Goal: Task Accomplishment & Management: Use online tool/utility

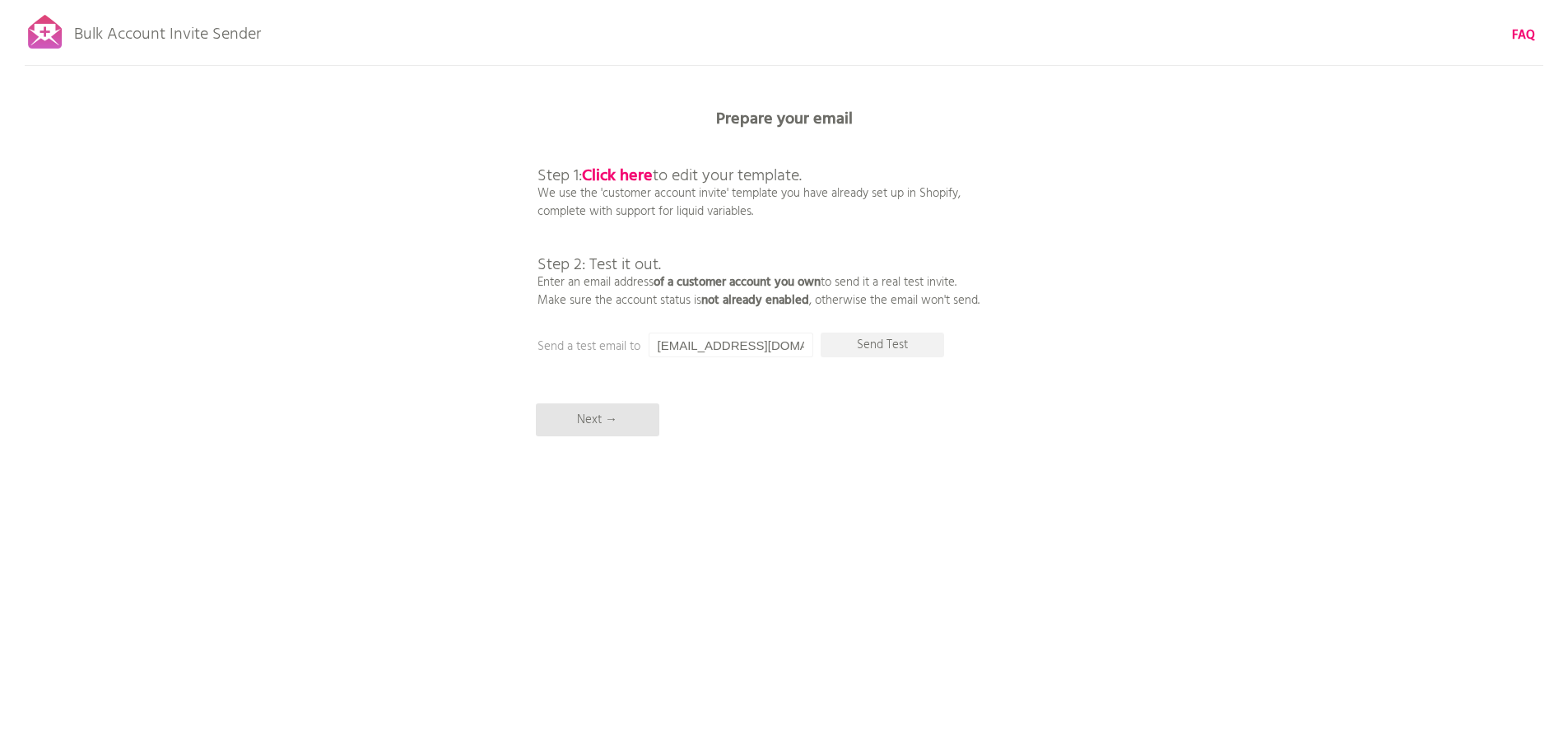
drag, startPoint x: 1387, startPoint y: 0, endPoint x: 1182, endPoint y: 83, distance: 221.2
click at [1182, 83] on div "Bulk Account Invite Sender FAQ Synced all customers! Pause sending (This can ta…" at bounding box center [784, 287] width 1568 height 576
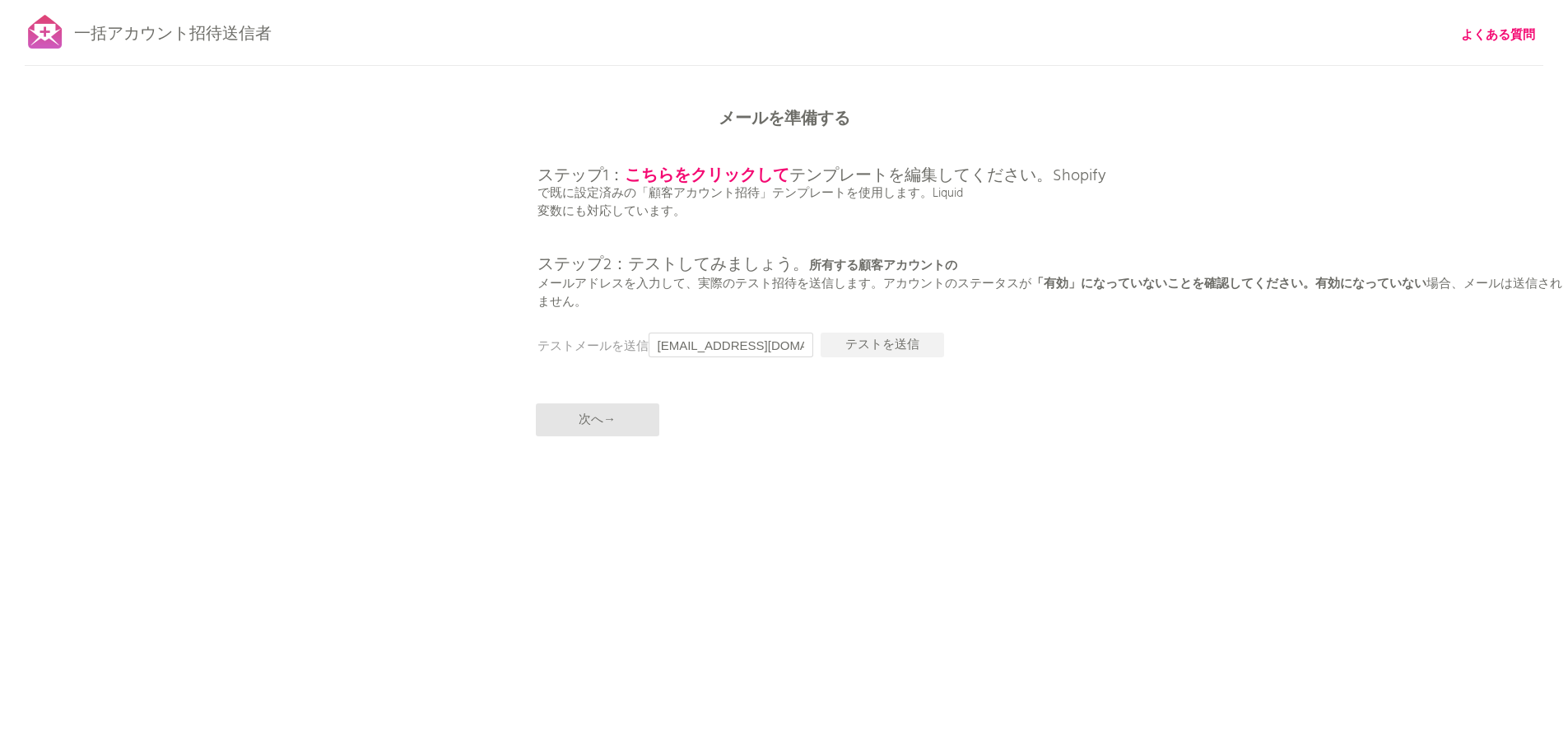
drag, startPoint x: 709, startPoint y: 348, endPoint x: 739, endPoint y: 344, distance: 30.3
click at [709, 348] on input "[EMAIL_ADDRESS][DOMAIN_NAME]" at bounding box center [731, 345] width 165 height 25
click at [874, 349] on font "テストを送信" at bounding box center [883, 345] width 75 height 19
click at [705, 175] on font "こちらをクリックして" at bounding box center [708, 175] width 165 height 26
click at [809, 488] on div "一括アカウント招待送信者 よくある質問 すべての顧客を同期しました。 送信を一時停止 （これには最大30分かかる場合があります） 次は何をする？新規顧客がアカ…" at bounding box center [784, 287] width 1568 height 576
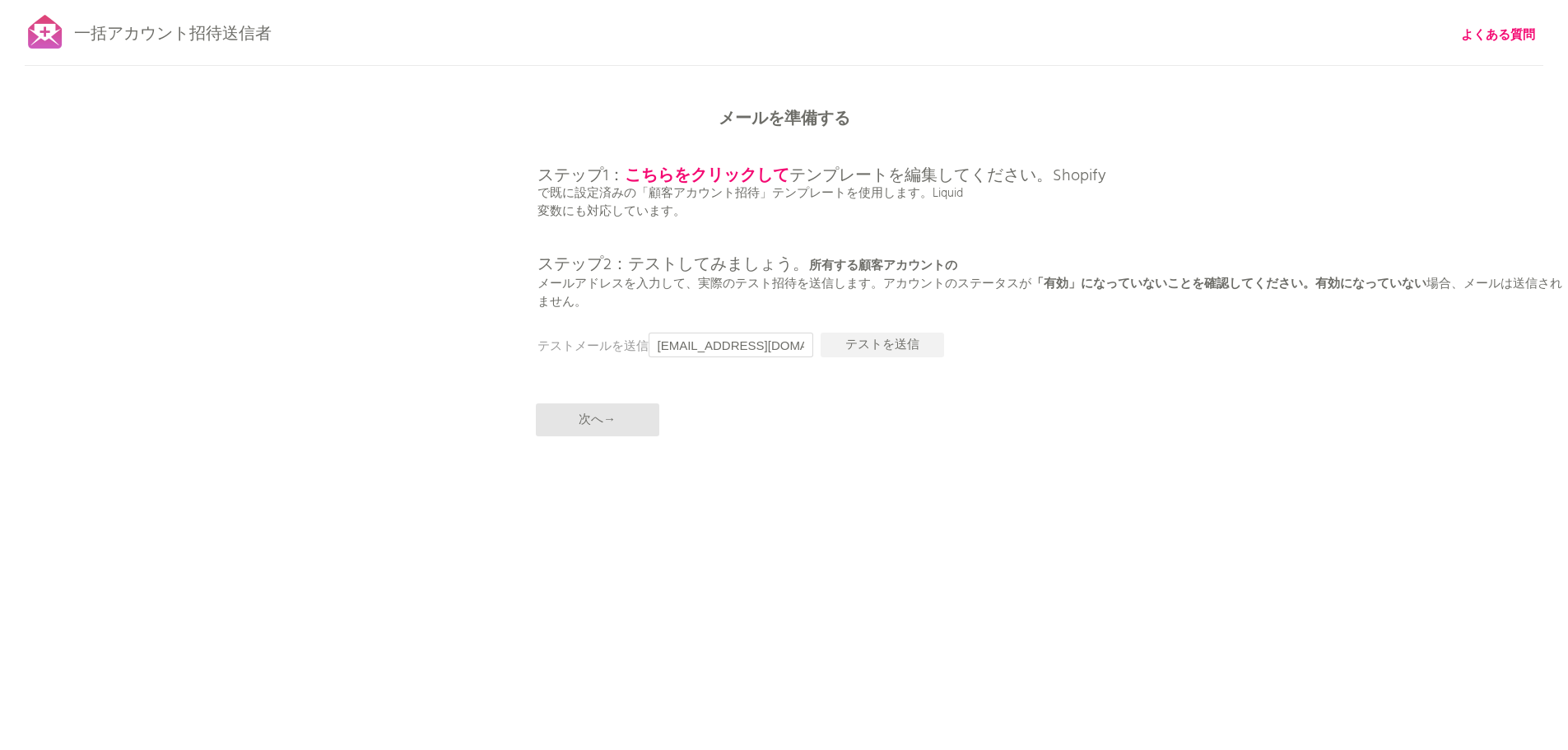
click at [696, 351] on input "[EMAIL_ADDRESS][DOMAIN_NAME]" at bounding box center [731, 345] width 165 height 25
click at [803, 253] on font "ステップ2：テストしてみましょう。" at bounding box center [673, 264] width 272 height 26
click at [691, 344] on input "[EMAIL_ADDRESS][DOMAIN_NAME]" at bounding box center [731, 345] width 165 height 25
click at [617, 426] on p "次へ→" at bounding box center [598, 420] width 124 height 33
click at [601, 419] on font "次へ→" at bounding box center [597, 420] width 37 height 19
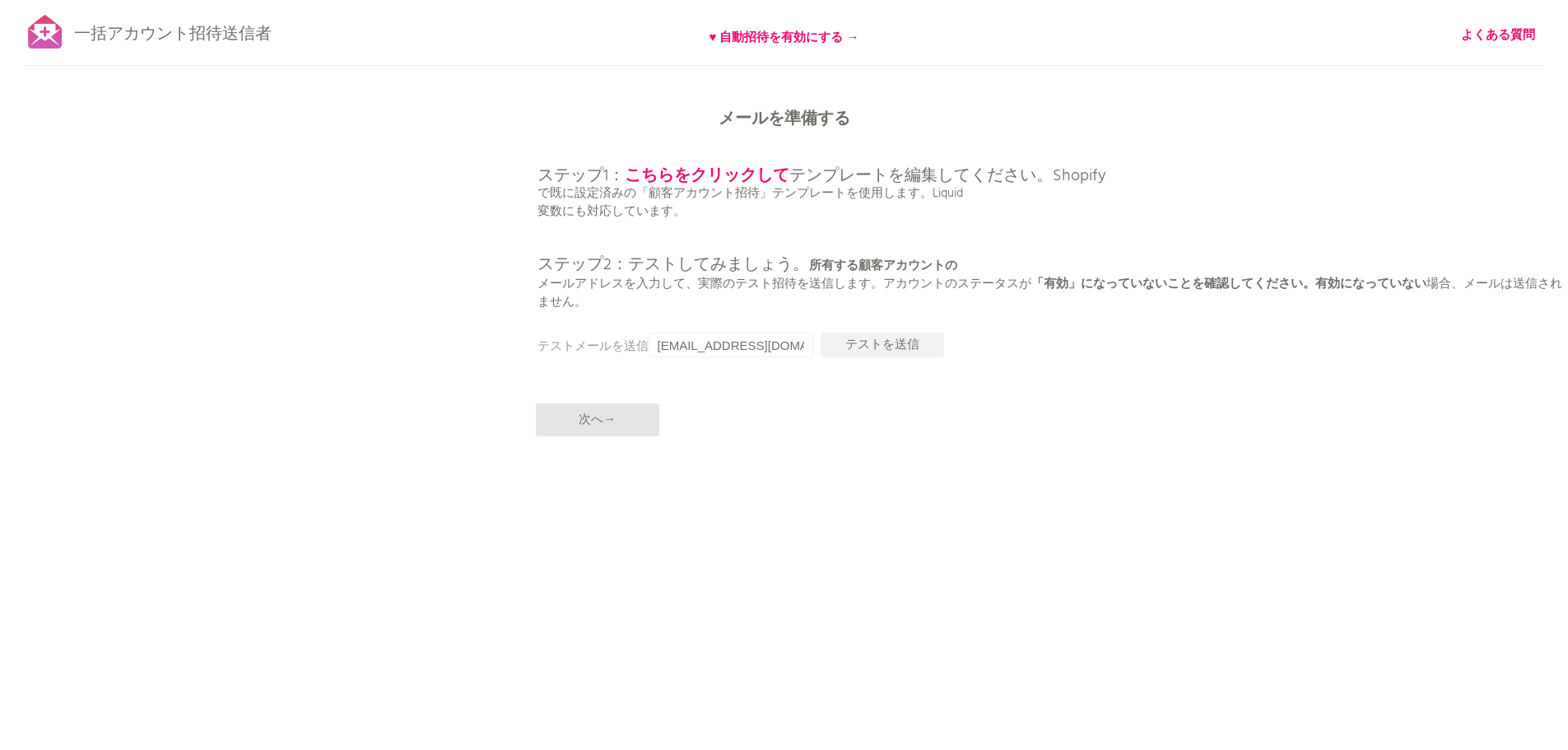
click at [777, 235] on p "ステップ1： こちらをクリックして テンプレートを編集してください。Shopify で既に設定済みの「顧客アカウント招待」テンプレートを使用します。Liqui…" at bounding box center [1053, 221] width 1032 height 179
click at [579, 290] on font "メールアドレスを入力して" at bounding box center [611, 284] width 148 height 19
click at [584, 416] on font "次へ→" at bounding box center [597, 420] width 37 height 19
click at [828, 42] on font "♥ 自動招待を有効にする →" at bounding box center [784, 38] width 150 height 19
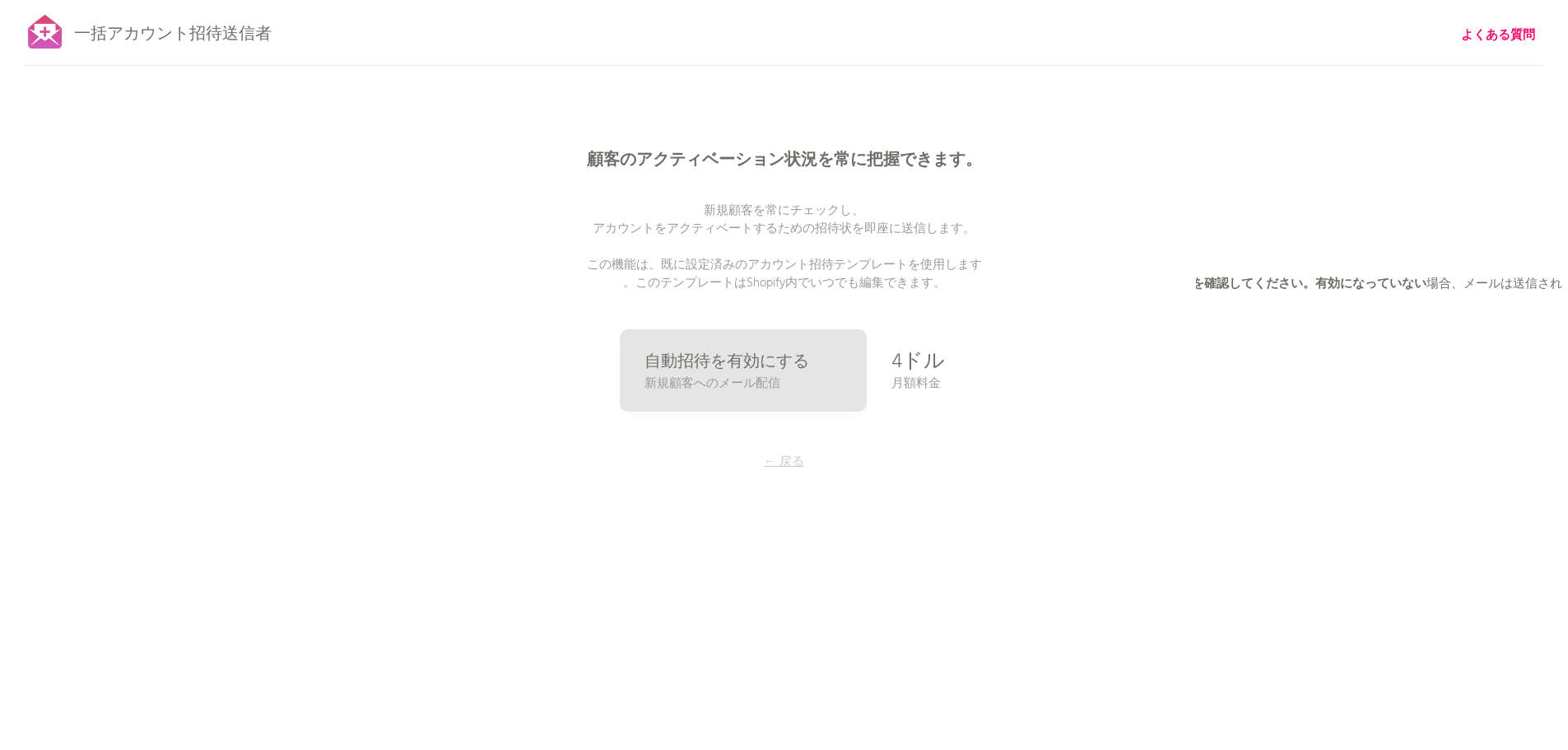
click at [784, 460] on font "← 戻る" at bounding box center [784, 462] width 41 height 19
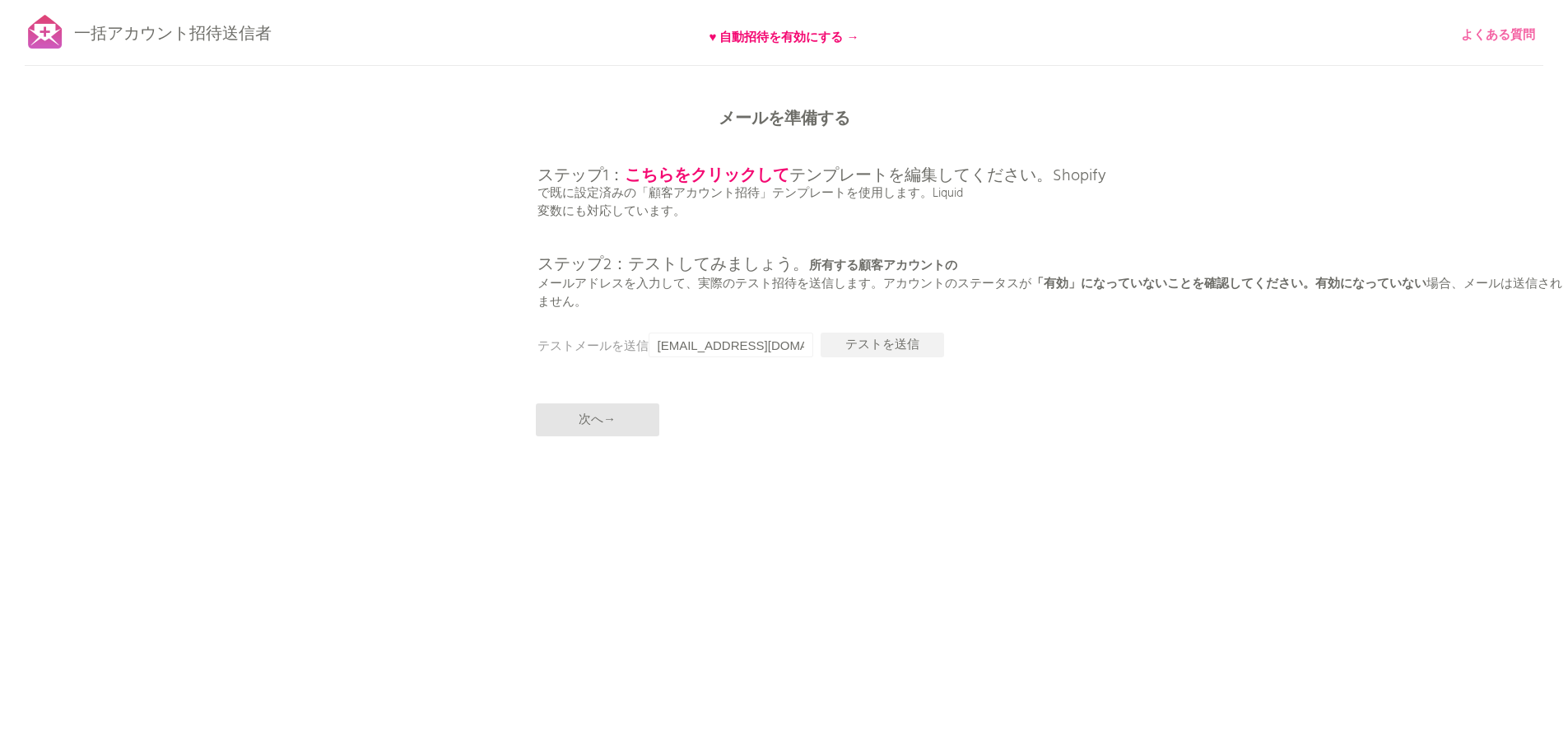
click at [1480, 35] on font "よくある質問" at bounding box center [1498, 35] width 75 height 19
click at [398, 297] on div "一括アカウント招待送信者 ♥ 自動招待を有効にする → よくある質問 すべての顧客を同期しました。 送信を一時停止 （これには最大30分かかる場合があります）…" at bounding box center [784, 287] width 1568 height 576
click at [758, 344] on input "[EMAIL_ADDRESS][DOMAIN_NAME]" at bounding box center [731, 345] width 165 height 25
click at [665, 344] on input "[EMAIL_ADDRESS][DOMAIN_NAME]" at bounding box center [731, 345] width 165 height 25
click at [713, 348] on input "[EMAIL_ADDRESS][DOMAIN_NAME]" at bounding box center [731, 345] width 165 height 25
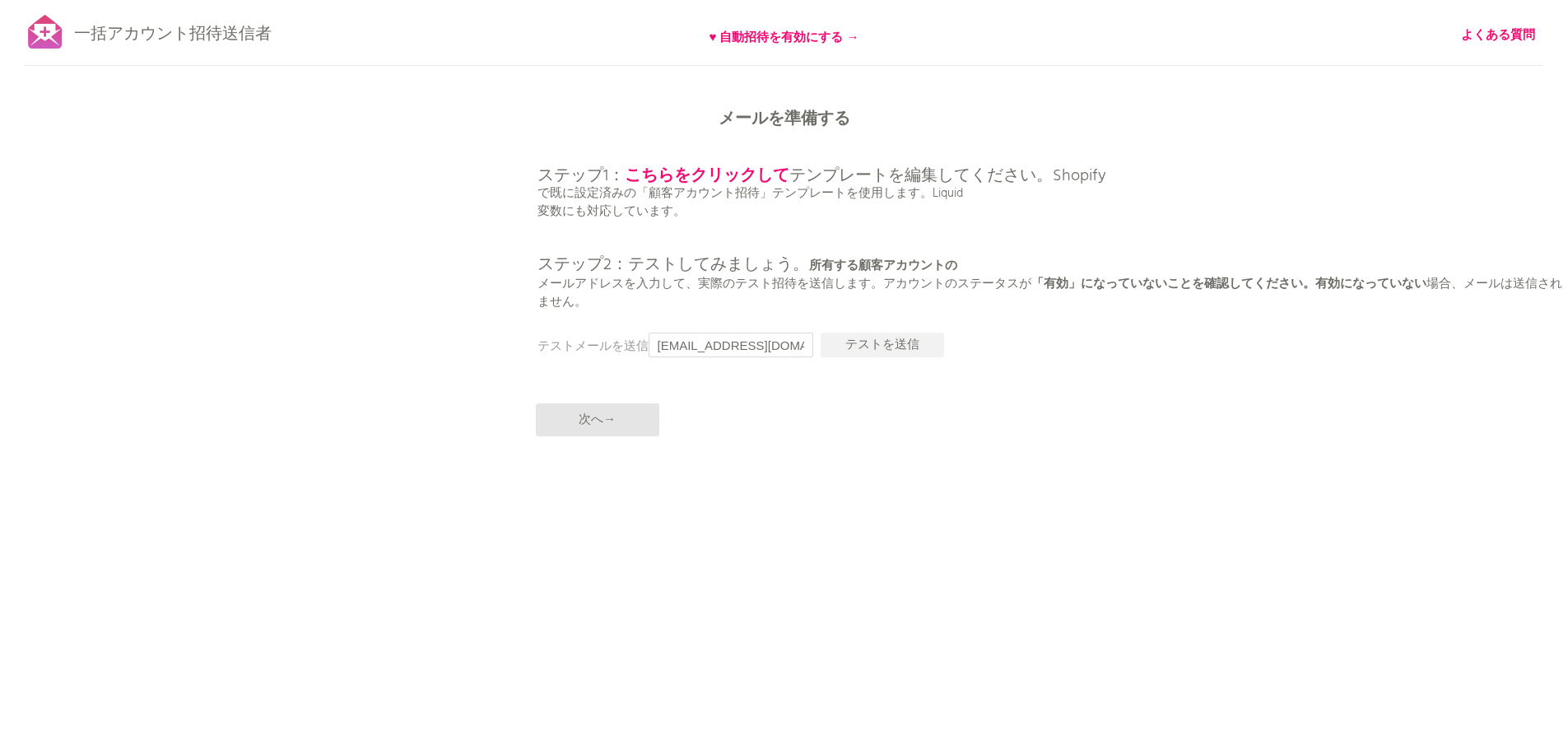
type input "[EMAIL_ADDRESS][DOMAIN_NAME]"
click at [343, 212] on div "一括アカウント招待送信者 ♥ 自動招待を有効にする → よくある質問 すべての顧客を同期しました。 送信を一時停止 （これには最大30分かかる場合があります）…" at bounding box center [784, 287] width 1568 height 576
click at [764, 347] on input "[EMAIL_ADDRESS][DOMAIN_NAME]" at bounding box center [731, 345] width 165 height 25
paste input "[EMAIL_ADDRESS][DOMAIN_NAME]"
type input "[EMAIL_ADDRESS][DOMAIN_NAME]"
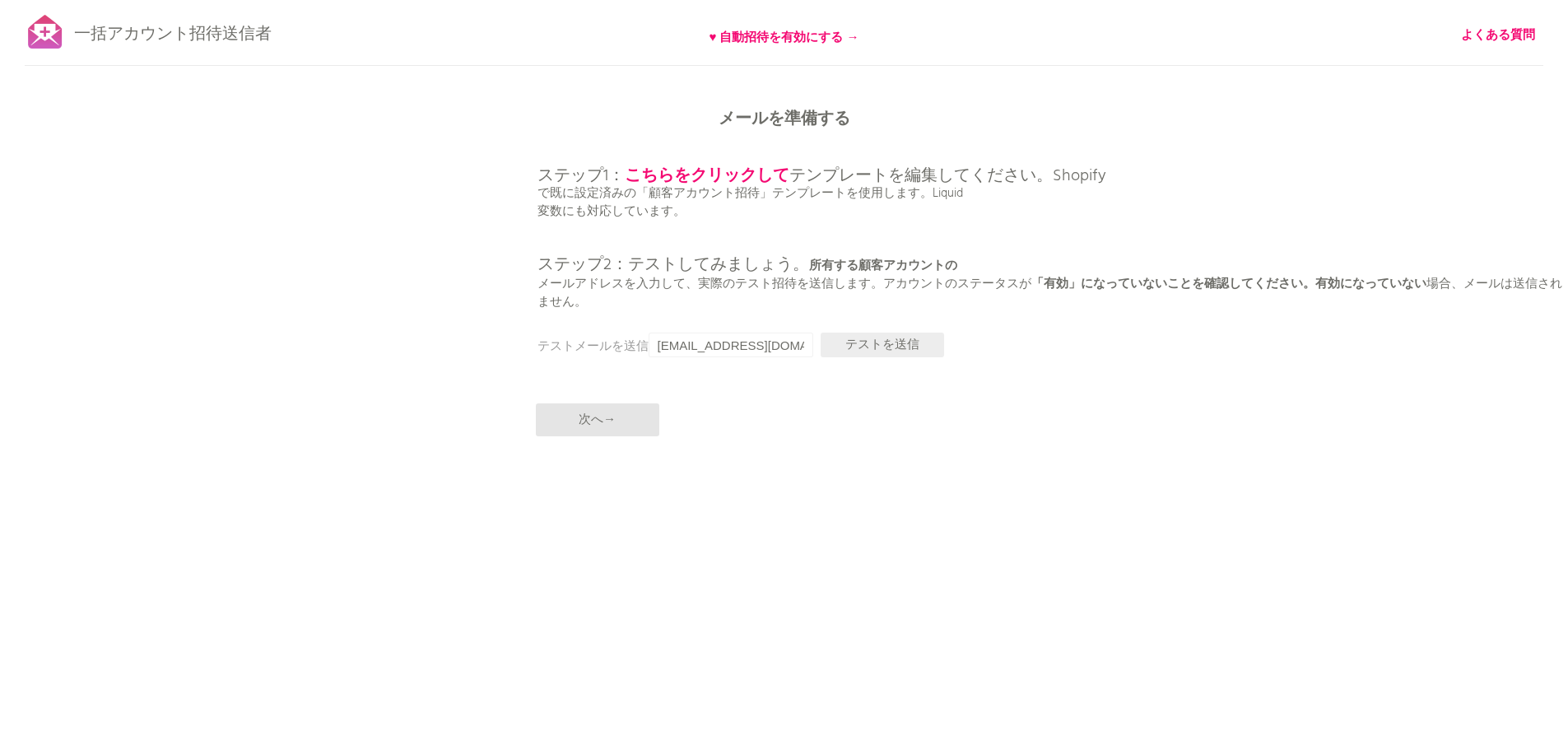
click at [857, 340] on font "テストを送信" at bounding box center [883, 345] width 75 height 19
click at [867, 350] on font "テストを送信" at bounding box center [883, 345] width 75 height 19
drag, startPoint x: 792, startPoint y: 345, endPoint x: 673, endPoint y: 345, distance: 119.0
click at [673, 345] on input "[EMAIL_ADDRESS][DOMAIN_NAME]" at bounding box center [731, 345] width 165 height 25
drag, startPoint x: 664, startPoint y: 345, endPoint x: 656, endPoint y: 339, distance: 10.0
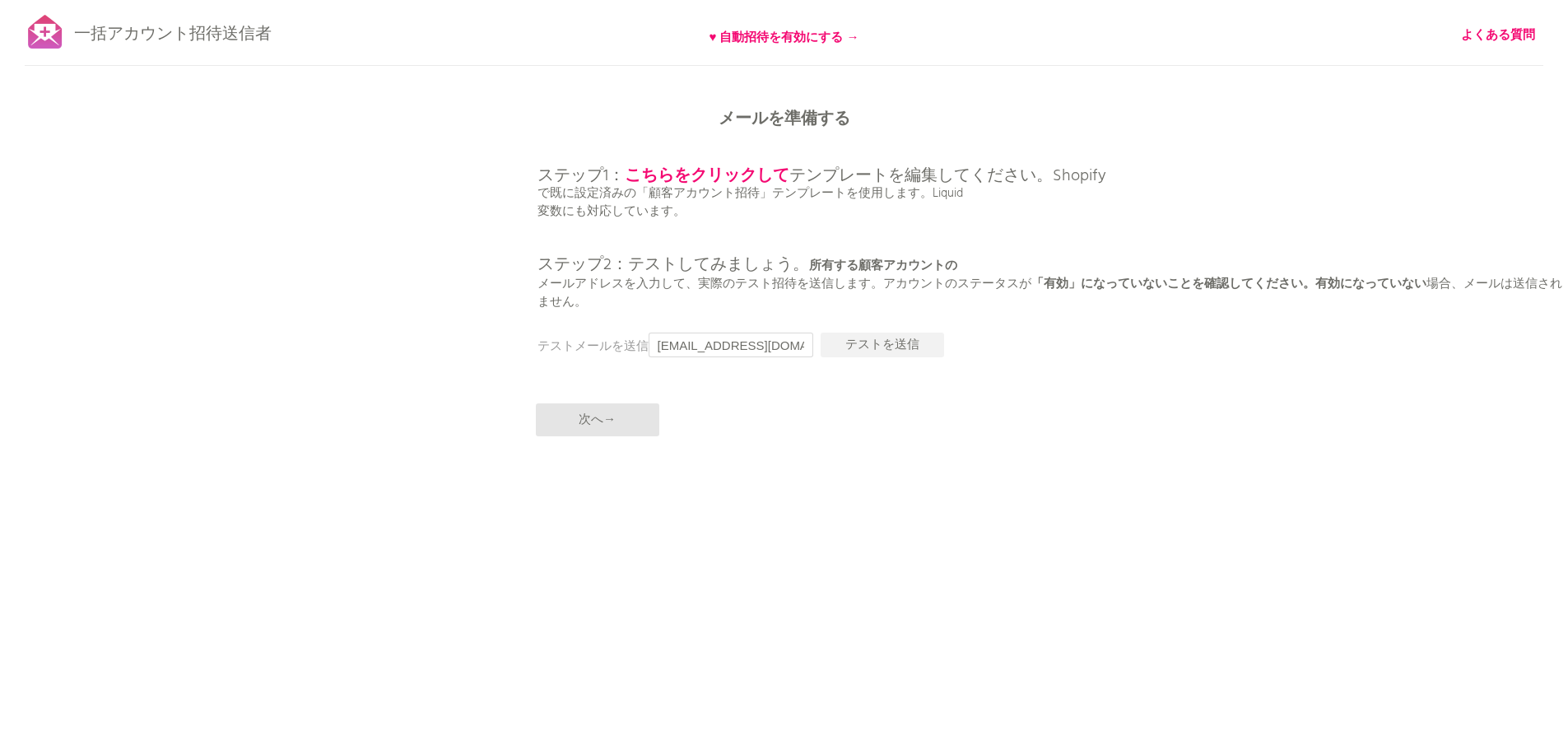
click at [658, 339] on input "[EMAIL_ADDRESS][DOMAIN_NAME]" at bounding box center [731, 345] width 165 height 25
click at [650, 339] on input "[EMAIL_ADDRESS][DOMAIN_NAME]" at bounding box center [731, 345] width 165 height 25
click at [361, 284] on div "一括アカウント招待送信者 ♥ 自動招待を有効にする → よくある質問 すべての顧客を同期しました。 送信を一時停止 （これには最大30分かかる場合があります）…" at bounding box center [784, 287] width 1568 height 576
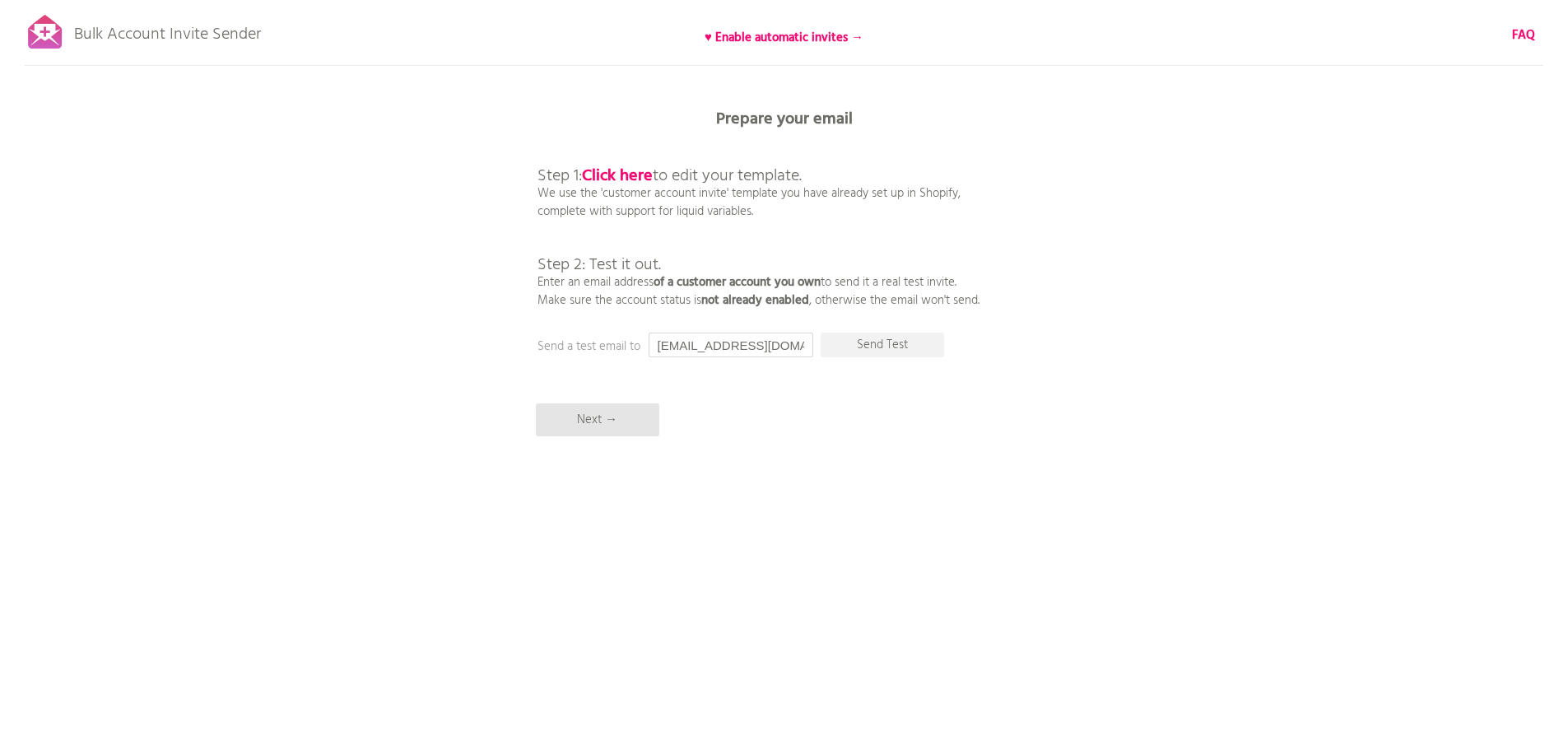
click at [703, 345] on input "[EMAIL_ADDRESS][DOMAIN_NAME]" at bounding box center [731, 345] width 165 height 25
paste input "[EMAIL_ADDRESS][DOMAIN_NAME]"
type input "[EMAIL_ADDRESS][DOMAIN_NAME]"
click at [885, 341] on p "Send Test" at bounding box center [883, 345] width 124 height 25
drag, startPoint x: 1463, startPoint y: 1, endPoint x: 1171, endPoint y: 165, distance: 334.9
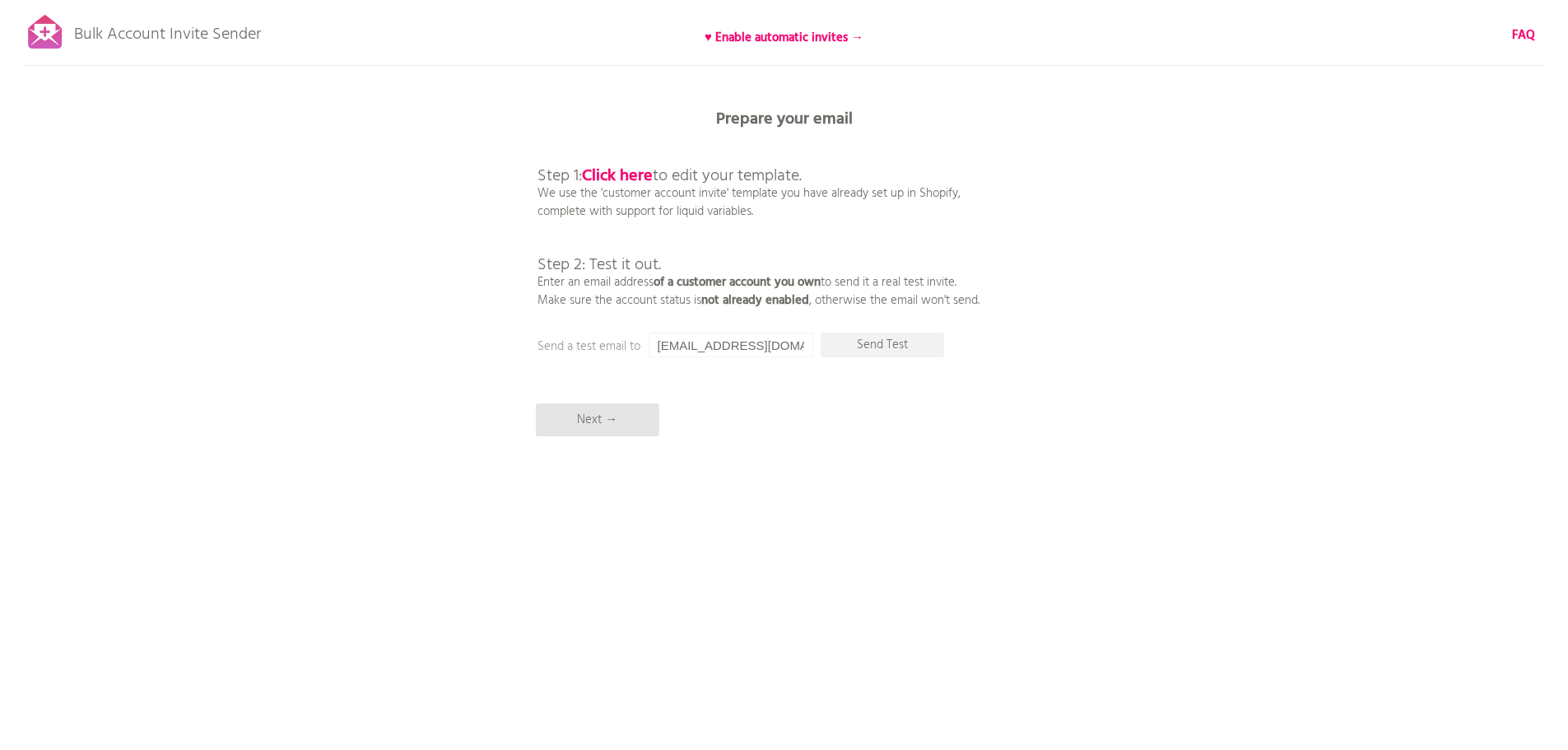
click at [1171, 165] on div "Bulk Account Invite Sender ♥ Enable automatic invites → FAQ Synced all customer…" at bounding box center [784, 287] width 1568 height 576
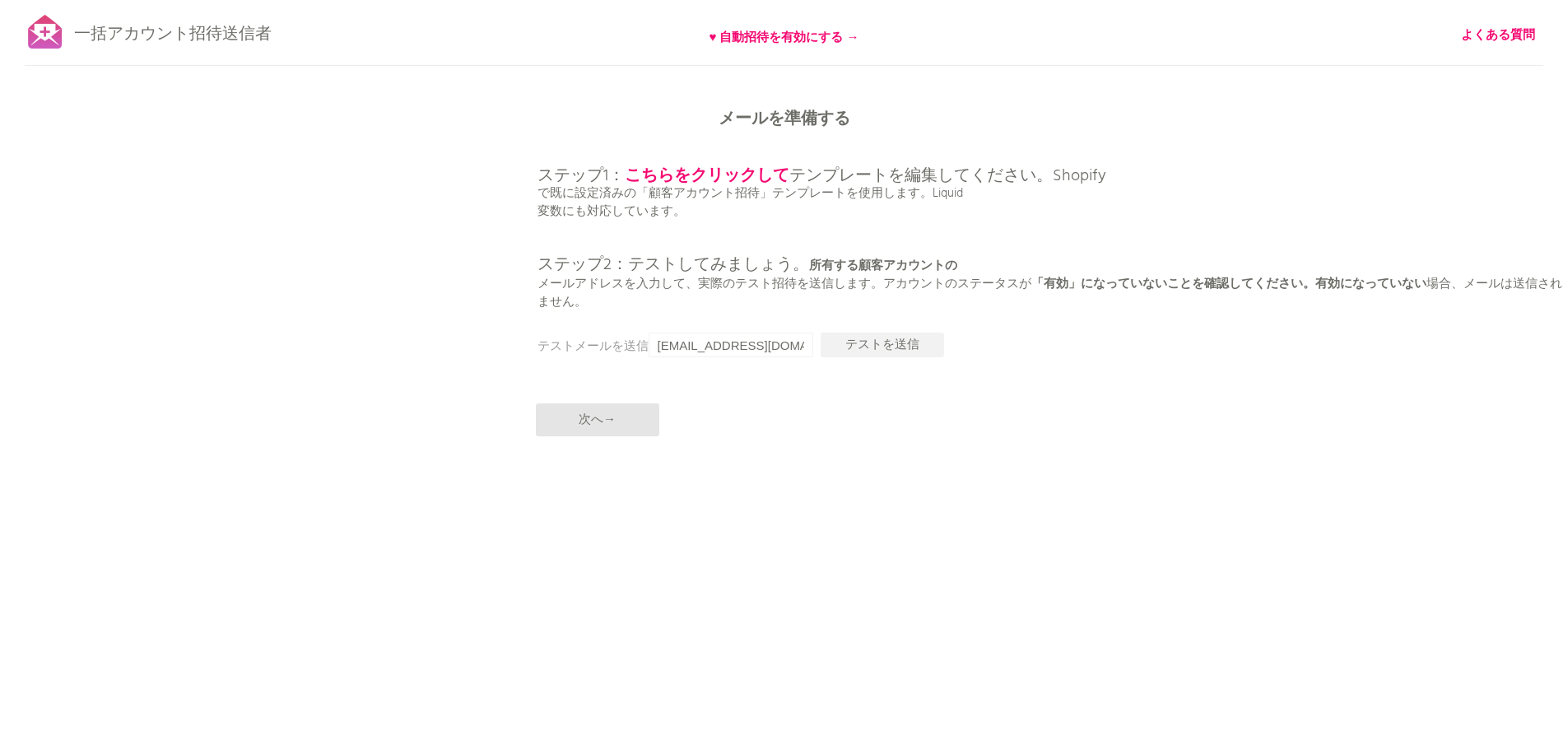
click at [244, 251] on div "一括アカウント招待送信者 ♥ 自動招待を有効にする → よくある質問 すべての顧客を同期しました。 送信を一時停止 （これには最大30分かかる場合があります）…" at bounding box center [784, 287] width 1568 height 576
click at [587, 417] on font "次へ→" at bounding box center [597, 420] width 37 height 19
click at [797, 30] on font "♥ 自動招待を有効にする →" at bounding box center [784, 38] width 150 height 19
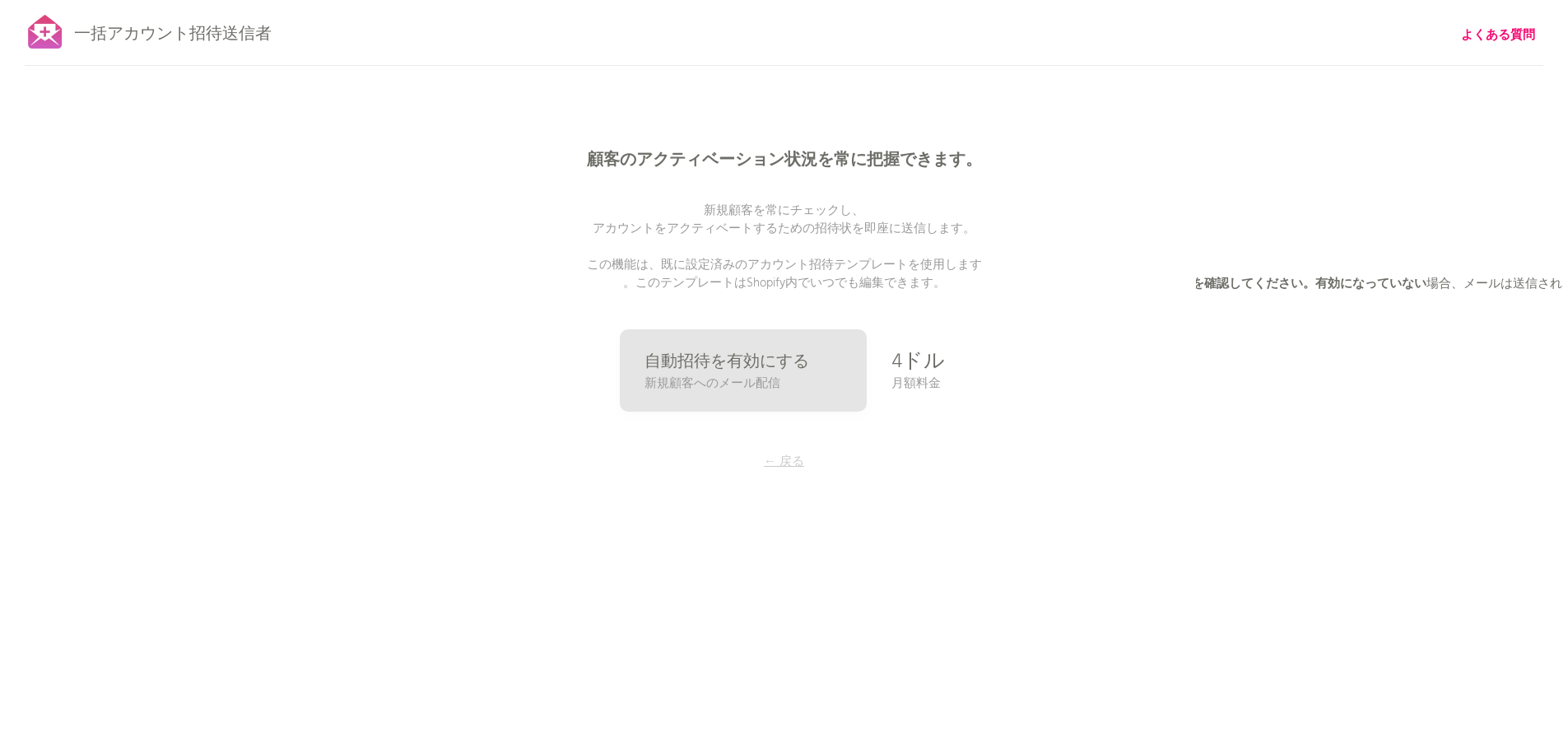
click at [780, 459] on font "← 戻る" at bounding box center [784, 462] width 41 height 19
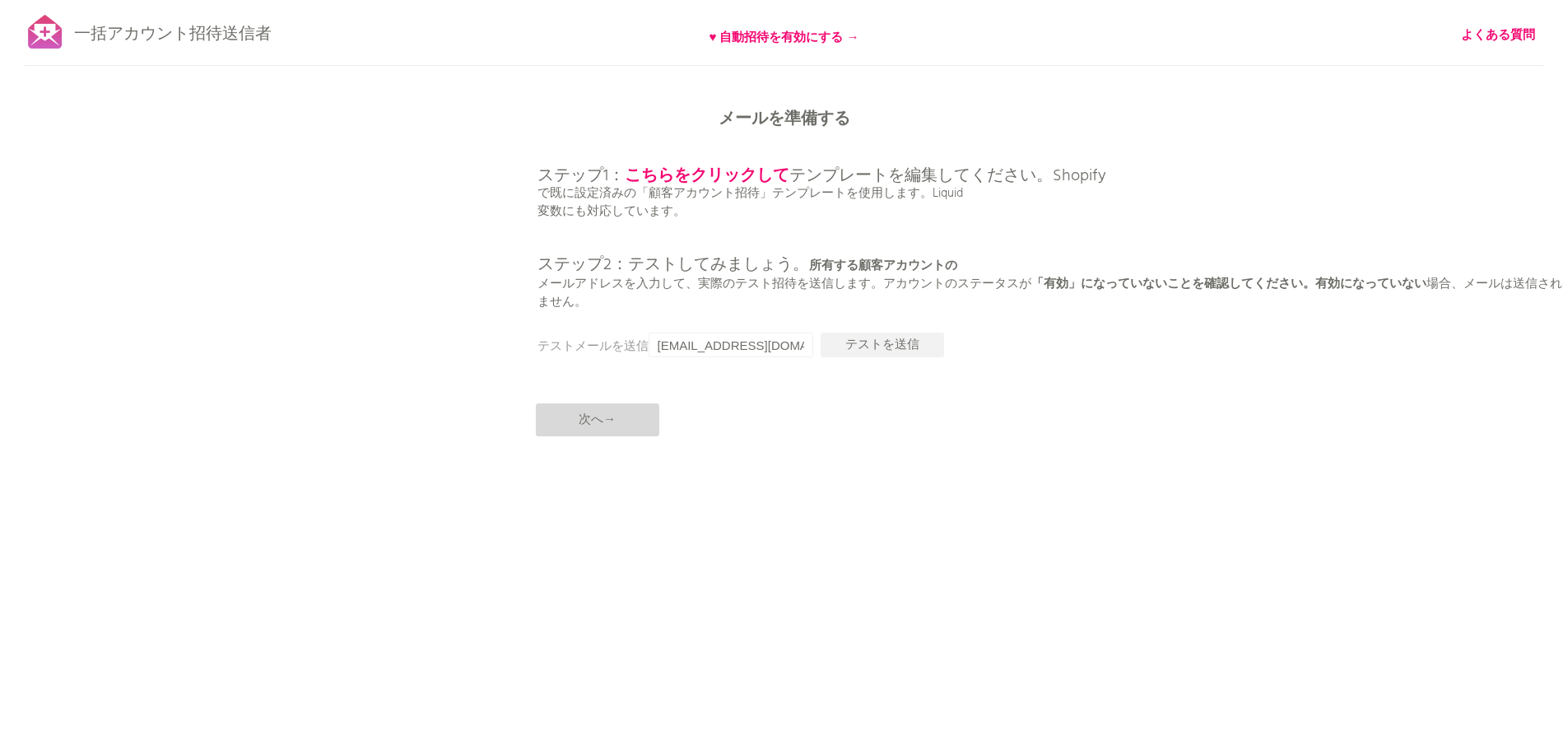
click at [596, 417] on font "次へ→" at bounding box center [597, 420] width 37 height 19
click at [904, 227] on p "ステップ1： こちらをクリックして テンプレートを編集してください。Shopify で既に設定済みの「顧客アカウント招待」テンプレートを使用します。Liqui…" at bounding box center [1053, 221] width 1032 height 179
click at [937, 196] on font "で既に設定済みの「顧客アカウント招待」テンプレートを使用します。Liquid" at bounding box center [750, 194] width 426 height 19
click at [1066, 172] on font "テンプレートを編集してください。Shopify" at bounding box center [948, 175] width 317 height 26
drag, startPoint x: 160, startPoint y: 22, endPoint x: 3, endPoint y: 39, distance: 157.9
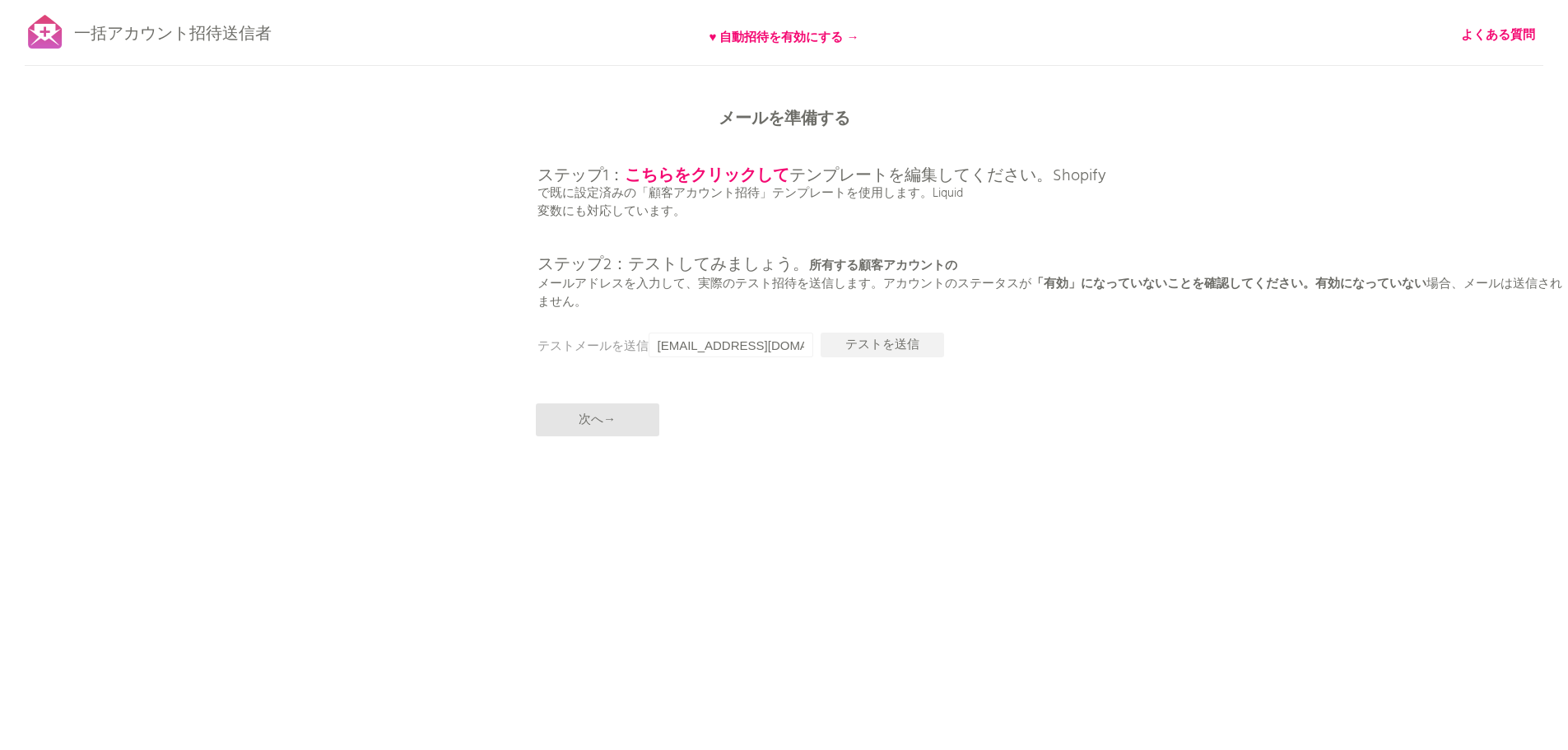
click at [150, 22] on font "一括アカウント招待送信者" at bounding box center [173, 34] width 197 height 26
click at [31, 34] on div at bounding box center [45, 32] width 42 height 42
click at [624, 372] on div "一括アカウント招待送信者 ♥ 自動招待を有効にする → よくある質問 すべての顧客を同期しました。 送信を一時停止 （これには最大30分かかる場合があります）…" at bounding box center [784, 287] width 1568 height 576
